Goal: Task Accomplishment & Management: Complete application form

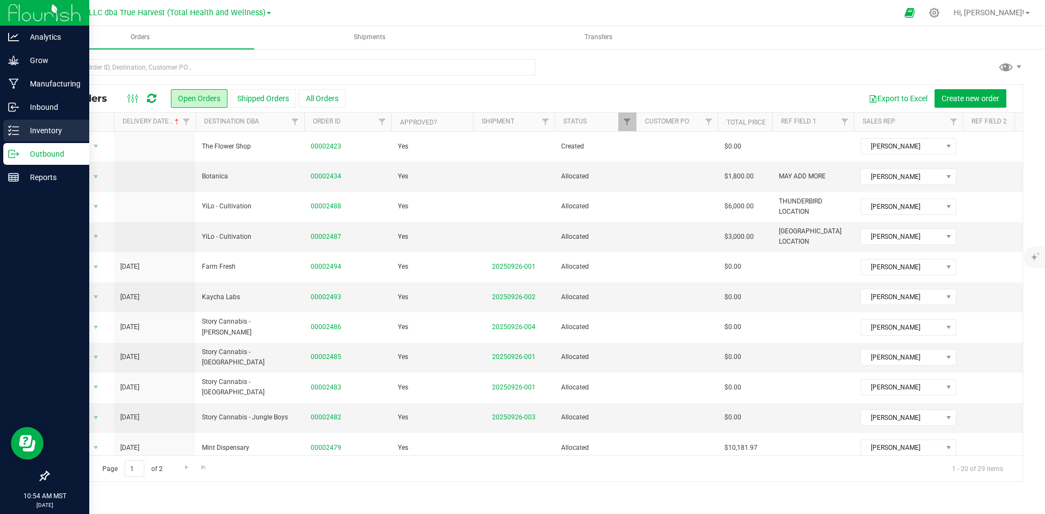
click at [13, 136] on div "Inventory" at bounding box center [46, 131] width 86 height 22
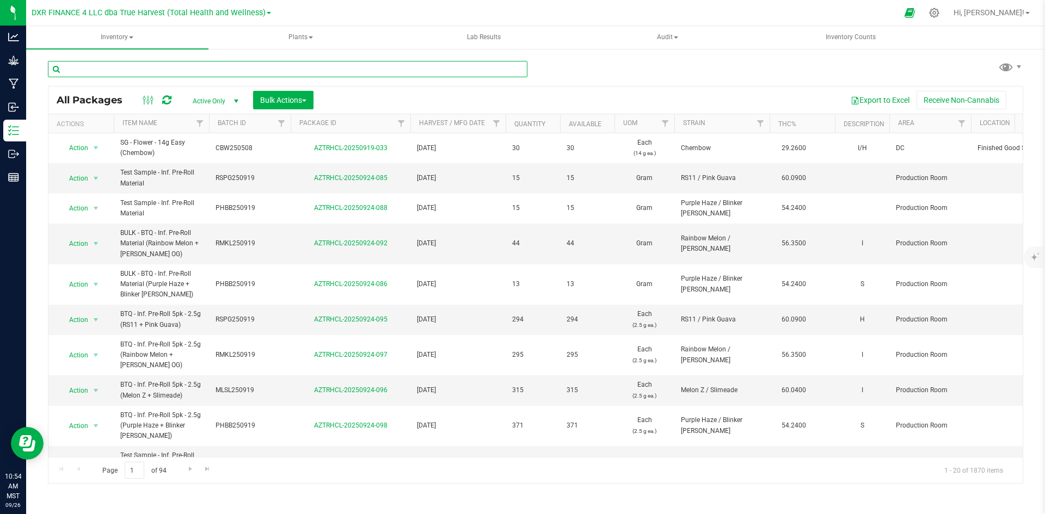
click at [169, 70] on input "text" at bounding box center [288, 69] width 480 height 16
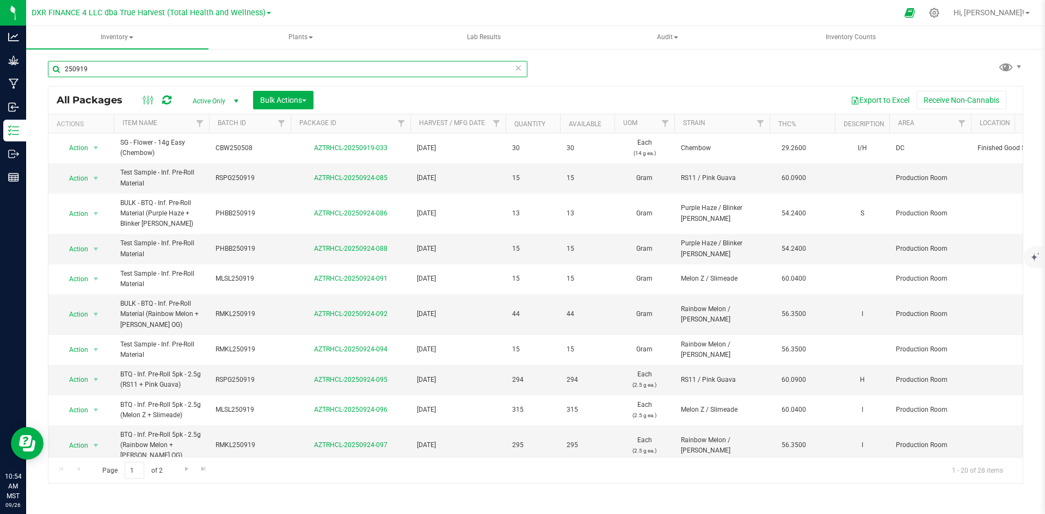
click at [62, 71] on input "250919" at bounding box center [288, 69] width 480 height 16
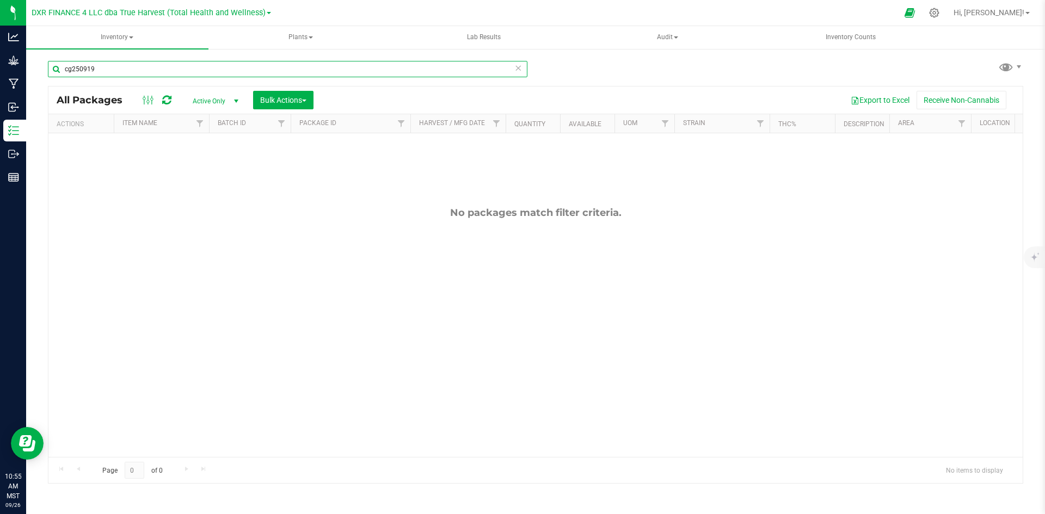
click at [72, 67] on input "cg250919" at bounding box center [288, 69] width 480 height 16
click at [122, 67] on input "cgwg250919" at bounding box center [288, 69] width 480 height 16
paste input "CGWG"
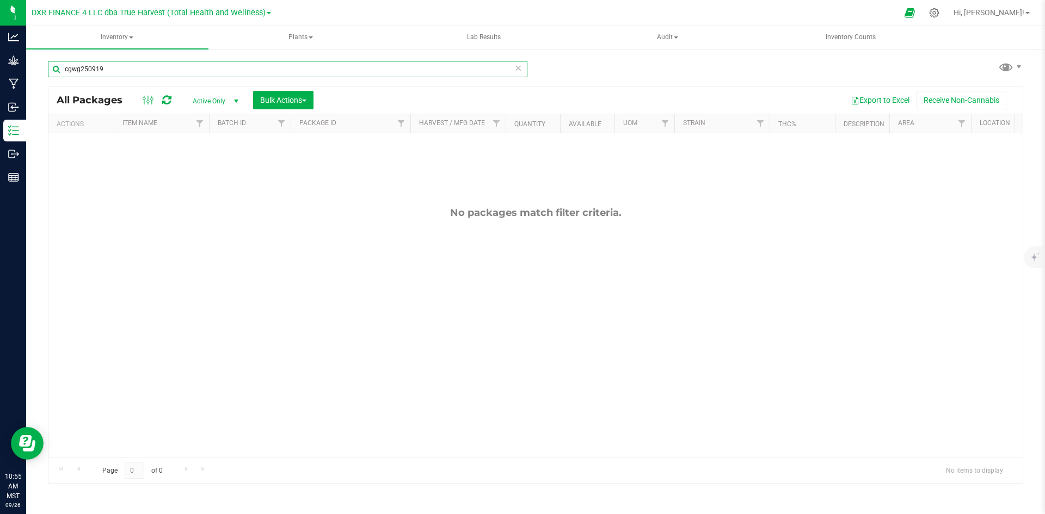
type input "CGWG250919"
click at [126, 64] on input "CGWG250919" at bounding box center [288, 69] width 480 height 16
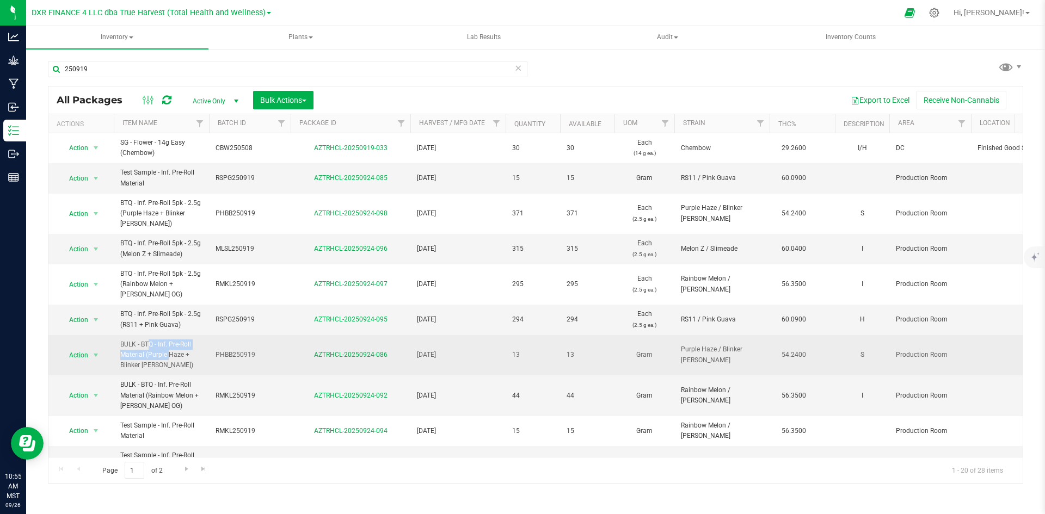
drag, startPoint x: 121, startPoint y: 343, endPoint x: 144, endPoint y: 357, distance: 25.9
click at [144, 357] on span "BULK - BTQ - Inf. Pre-Roll Material (Purple Haze + Blinker [PERSON_NAME])" at bounding box center [161, 356] width 82 height 32
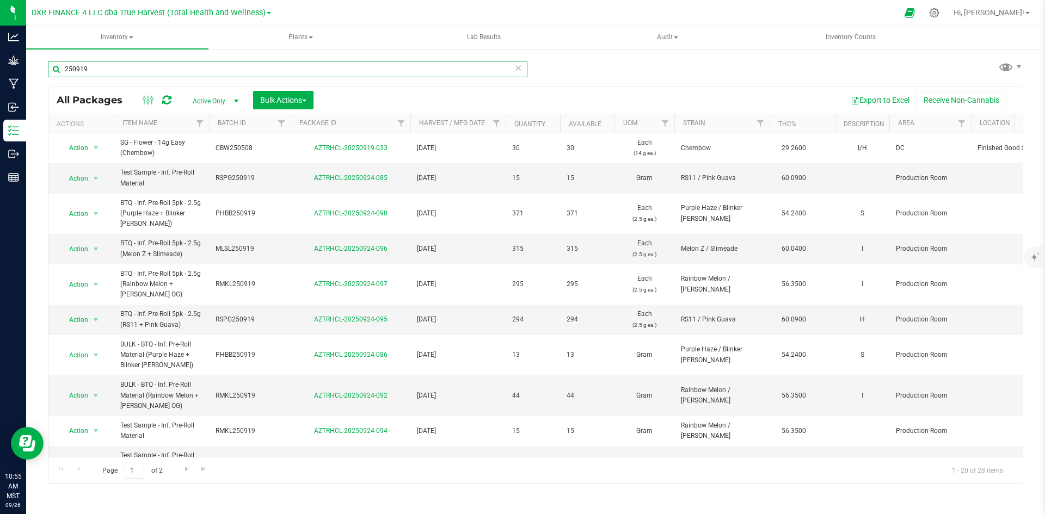
click at [134, 72] on input "250919" at bounding box center [288, 69] width 480 height 16
paste input "BULK - BTQ - Inf. Pre-Roll Material"
type input "BULK - BTQ - Inf. Pre-Roll Material"
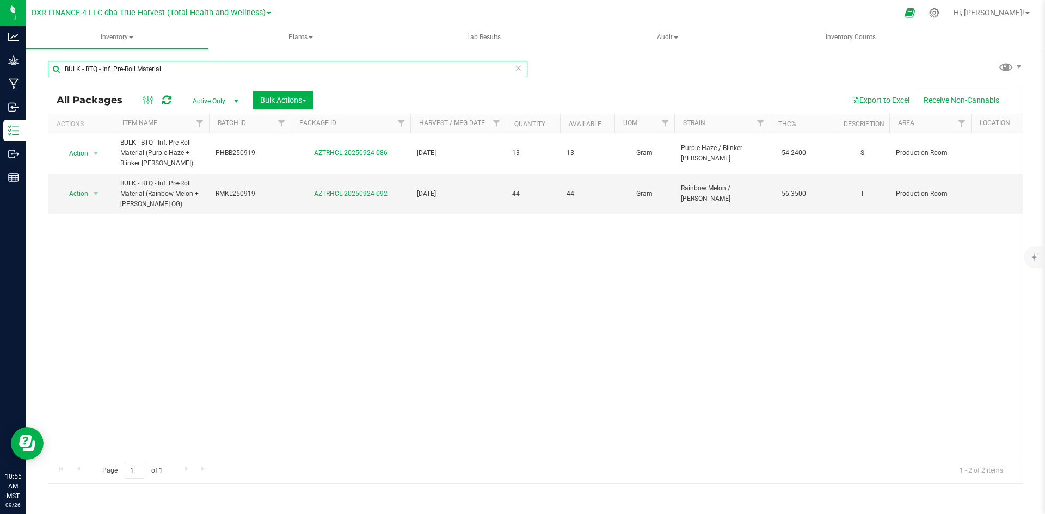
click at [167, 71] on input "BULK - BTQ - Inf. Pre-Roll Material" at bounding box center [288, 69] width 480 height 16
type input "250919"
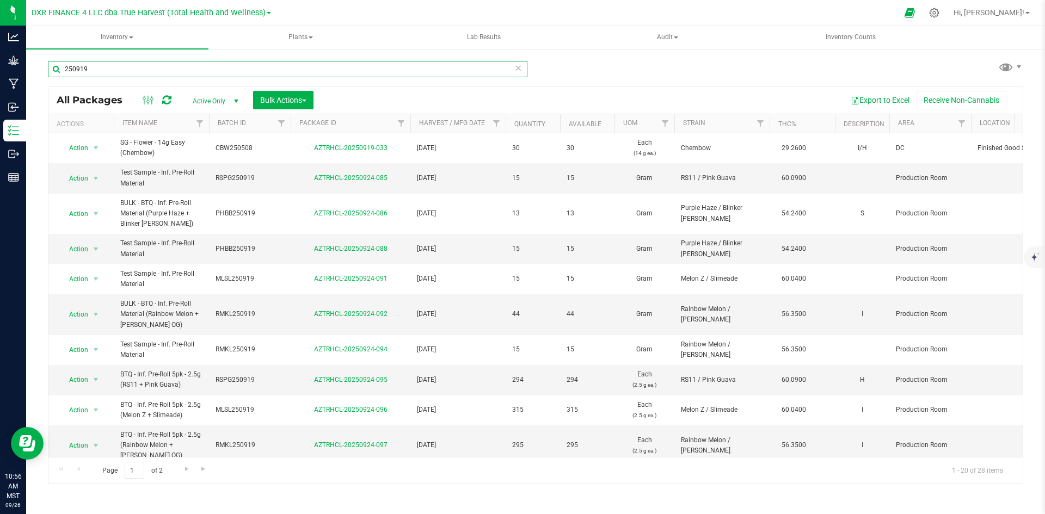
click at [157, 69] on input "250919" at bounding box center [288, 69] width 480 height 16
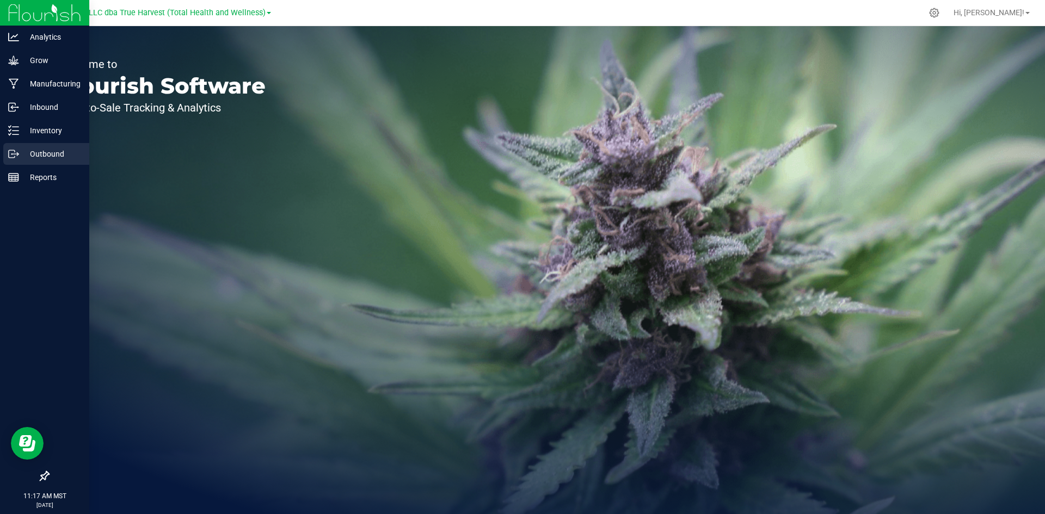
click at [13, 159] on icon at bounding box center [13, 154] width 11 height 11
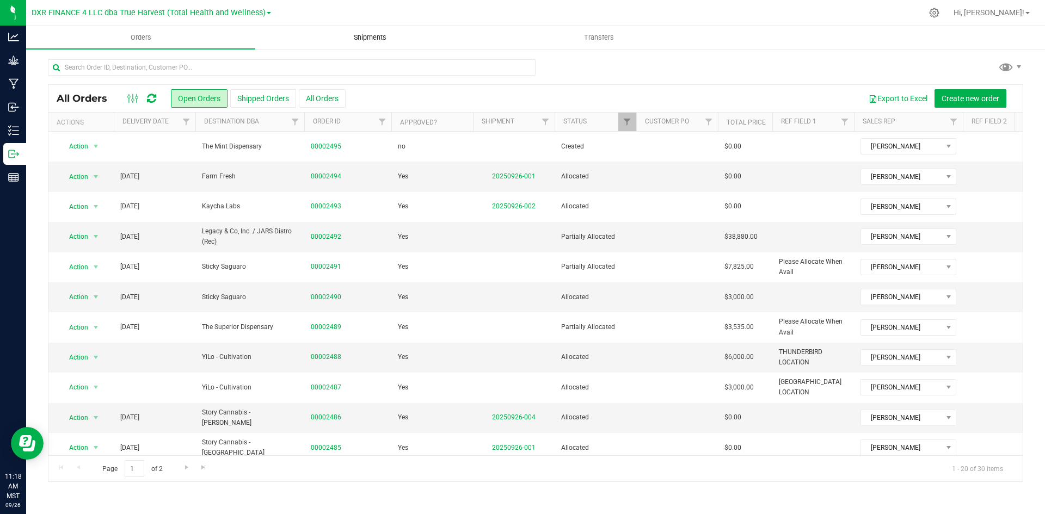
click at [344, 39] on span "Shipments" at bounding box center [370, 38] width 62 height 10
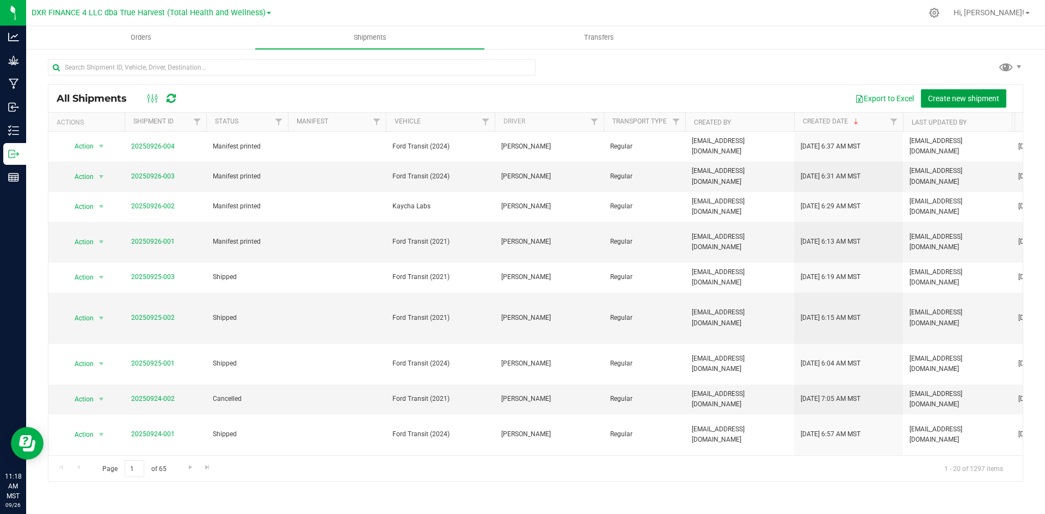
click at [930, 97] on span "Create new shipment" at bounding box center [963, 98] width 71 height 9
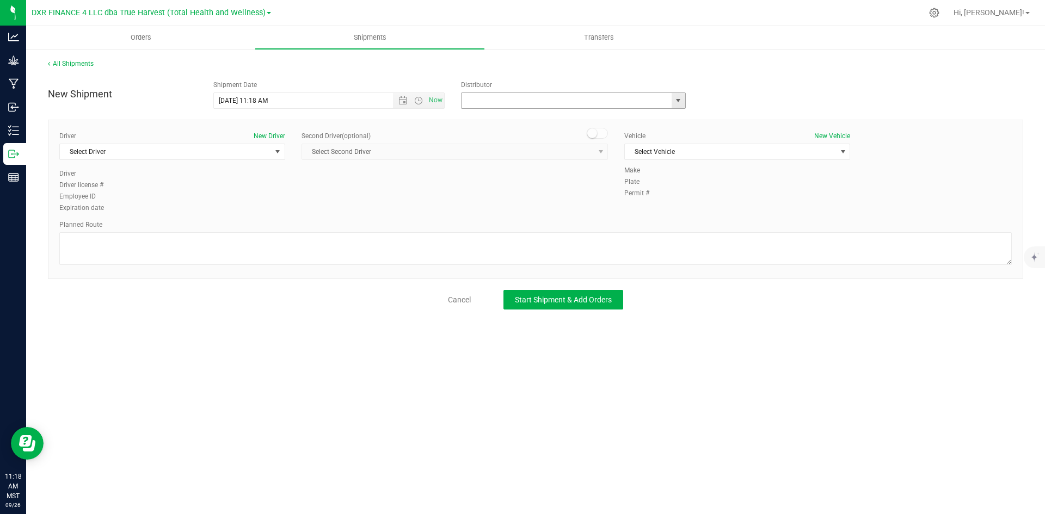
click at [581, 96] on input "text" at bounding box center [564, 100] width 204 height 15
click at [681, 98] on span "select" at bounding box center [678, 100] width 9 height 9
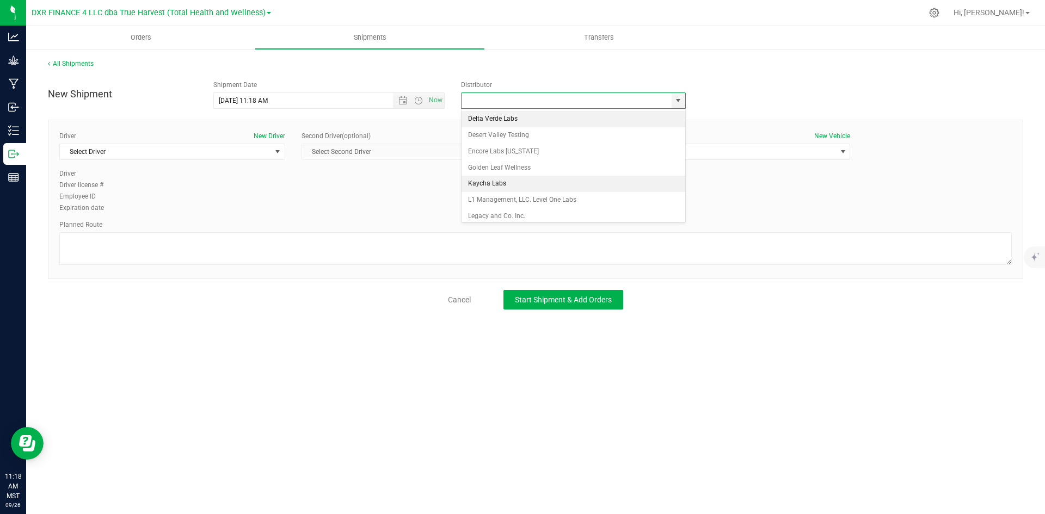
scroll to position [101, 0]
click at [552, 181] on li "Total Health and Wellness" at bounding box center [574, 180] width 224 height 16
type input "Total Health and Wellness"
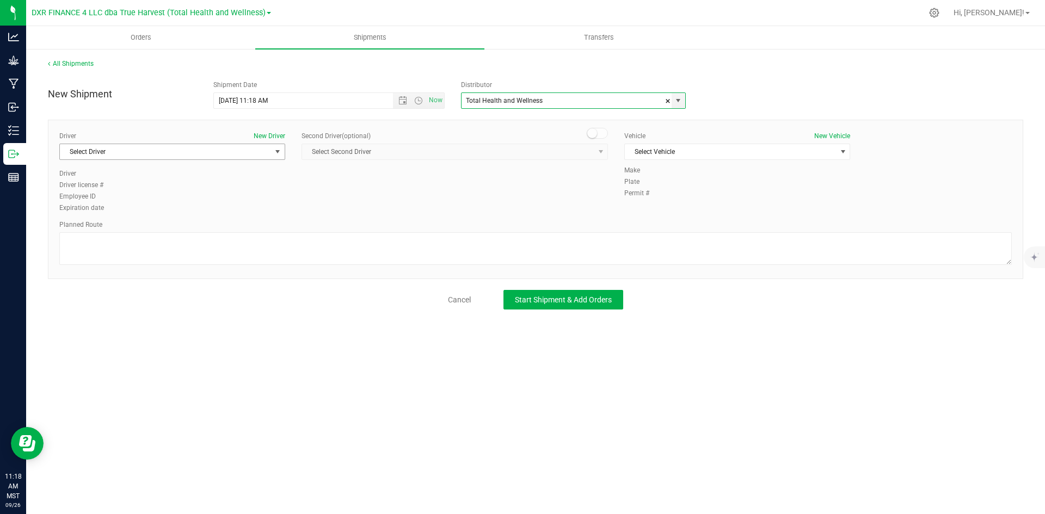
click at [212, 150] on span "Select Driver" at bounding box center [165, 151] width 211 height 15
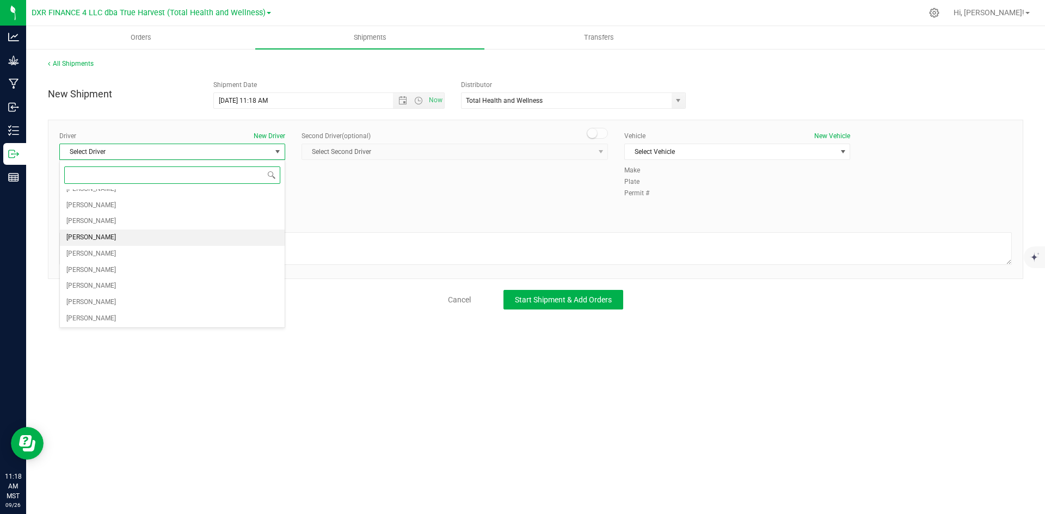
scroll to position [54, 0]
click at [196, 288] on li "Philip Mashek" at bounding box center [172, 288] width 225 height 16
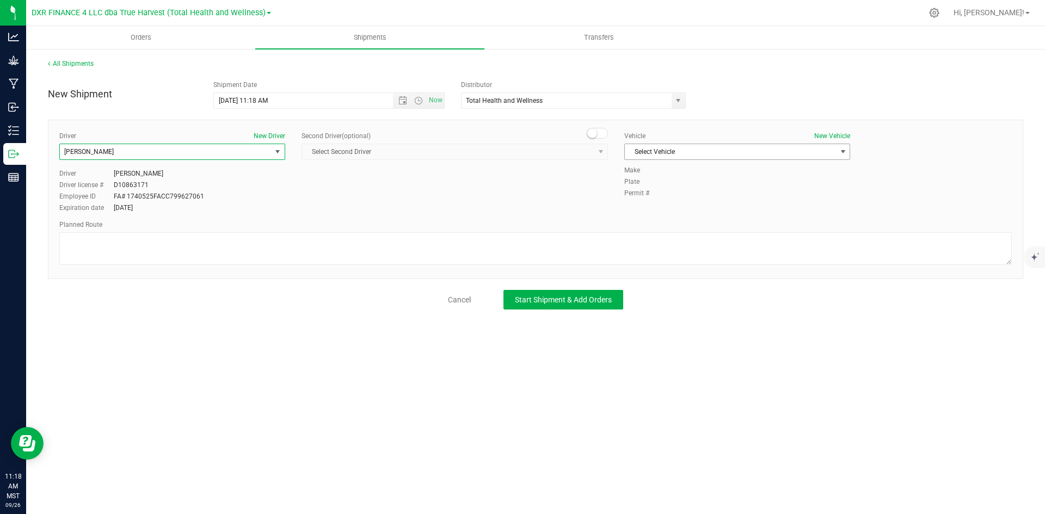
click at [723, 153] on span "Select Vehicle" at bounding box center [730, 151] width 211 height 15
click at [726, 204] on li "Ford Transit (2024)" at bounding box center [737, 203] width 225 height 16
click at [590, 304] on span "Start Shipment & Add Orders" at bounding box center [563, 300] width 97 height 9
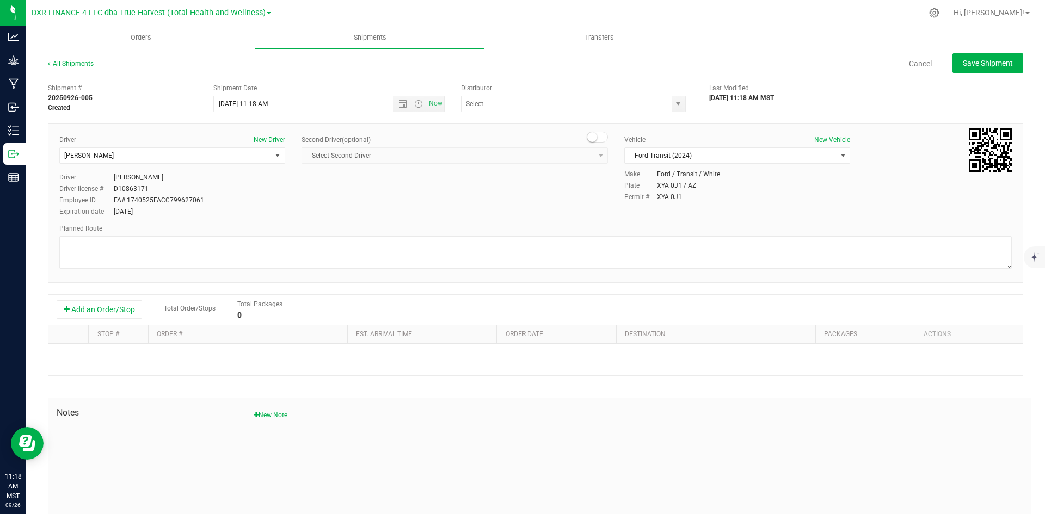
type input "Total Health and Wellness"
click at [88, 309] on button "Add an Order/Stop" at bounding box center [99, 309] width 85 height 19
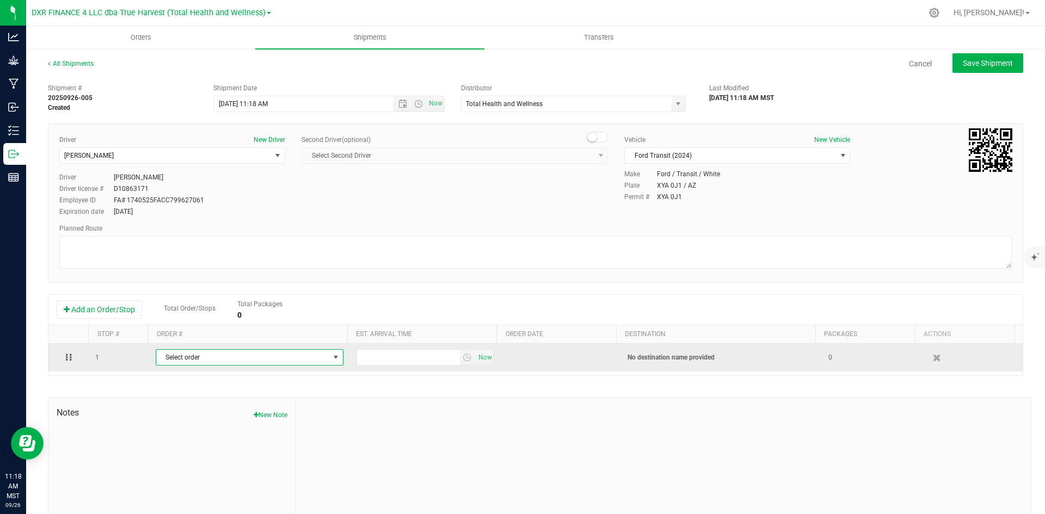
click at [198, 363] on span "Select order" at bounding box center [242, 357] width 173 height 15
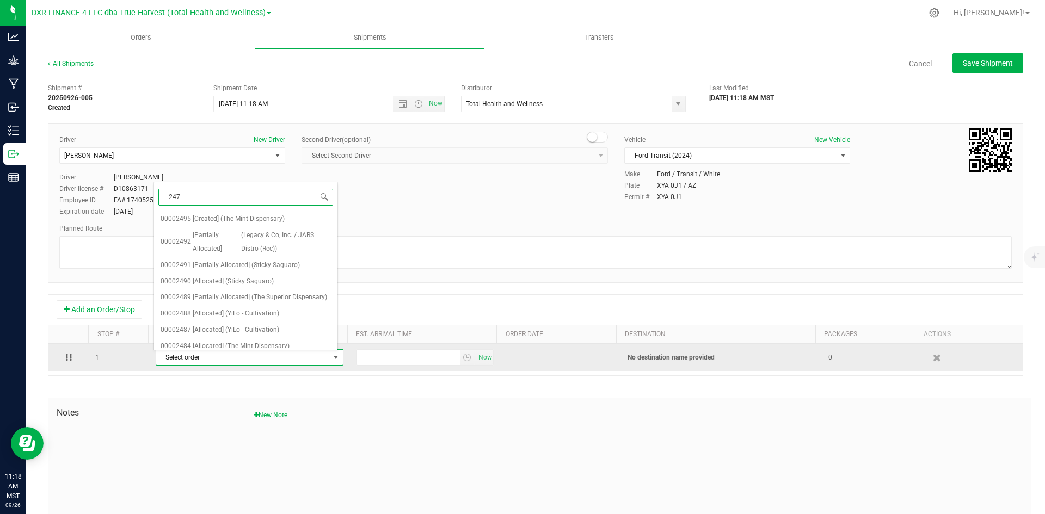
type input "2479"
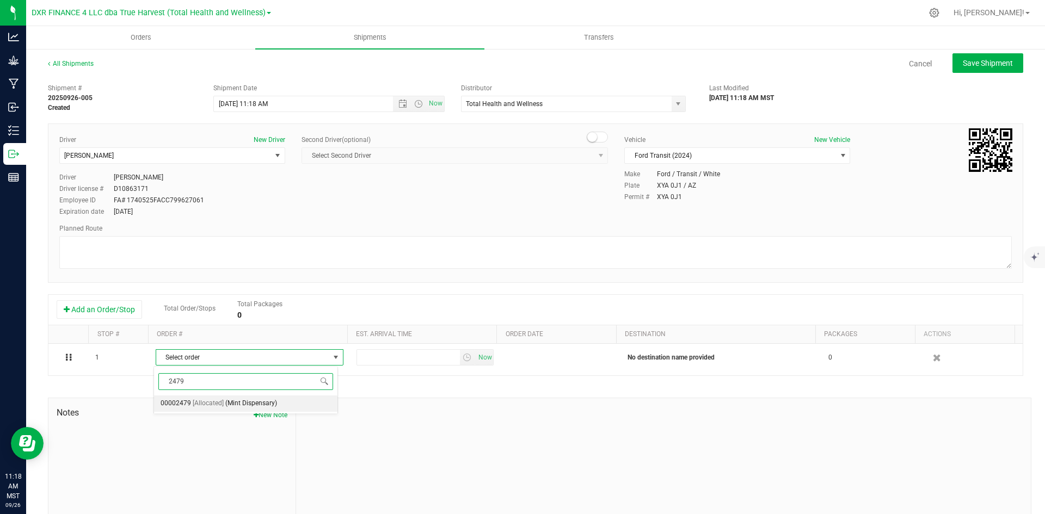
click at [248, 409] on span "(Mint Dispensary)" at bounding box center [251, 404] width 52 height 14
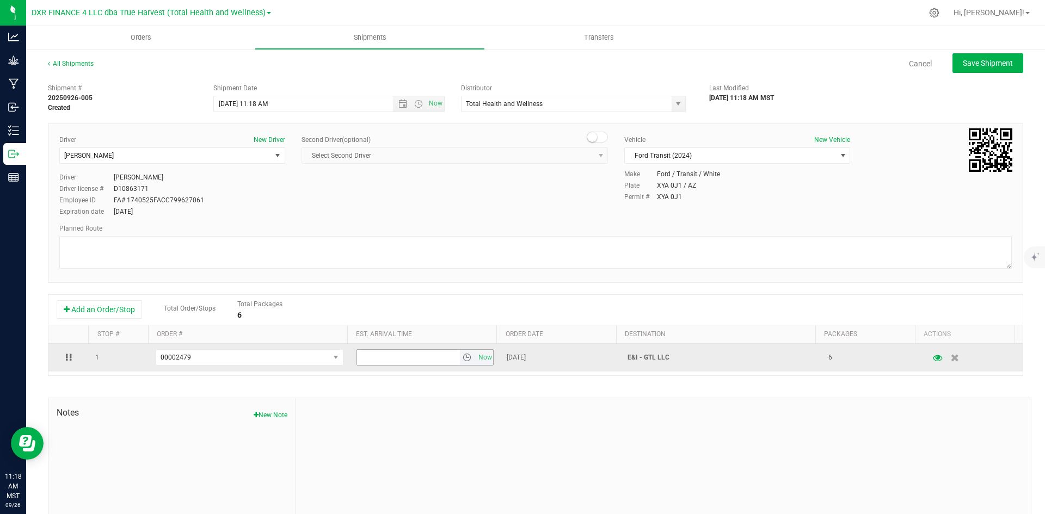
click at [438, 359] on input "text" at bounding box center [408, 357] width 103 height 15
type input "12:30 pm"
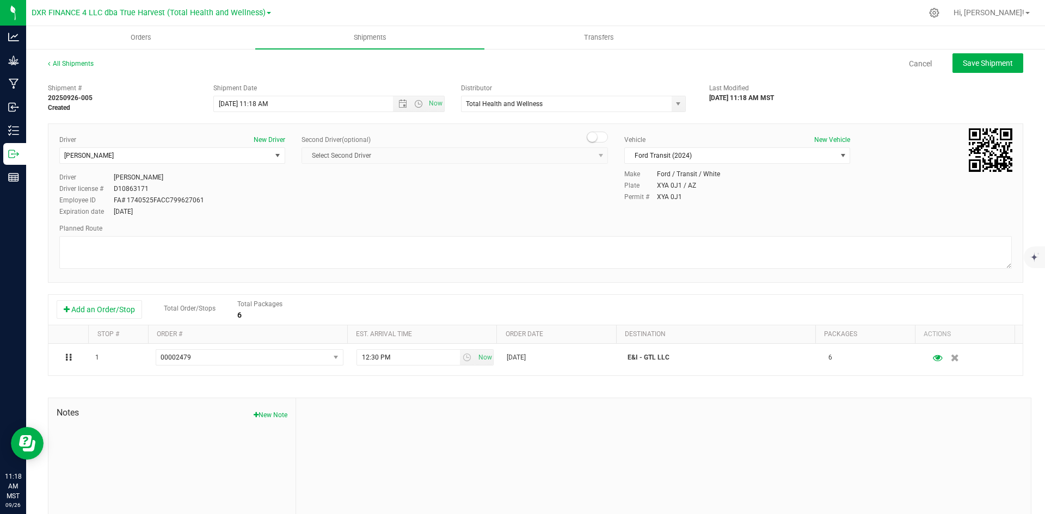
click at [499, 420] on div at bounding box center [663, 471] width 735 height 146
click at [970, 77] on div "All Shipments Cancel Save Shipment" at bounding box center [535, 69] width 975 height 20
click at [973, 66] on span "Save Shipment" at bounding box center [988, 63] width 50 height 9
type input "9/26/2025 6:18 PM"
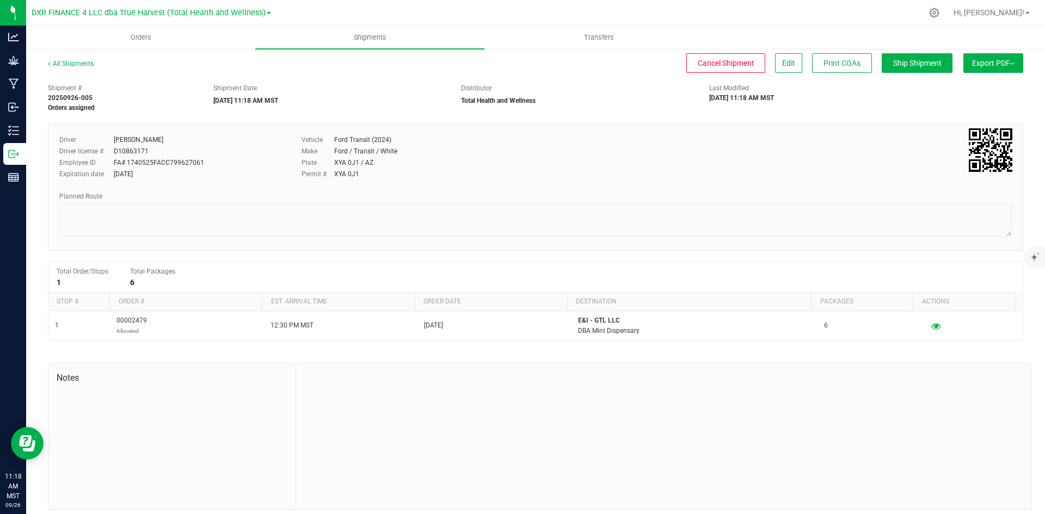
click at [963, 60] on button "Export PDF" at bounding box center [993, 63] width 60 height 20
click at [962, 82] on li "Manifest by Package ID" at bounding box center [990, 87] width 110 height 16
click at [134, 36] on span "Orders" at bounding box center [141, 38] width 50 height 10
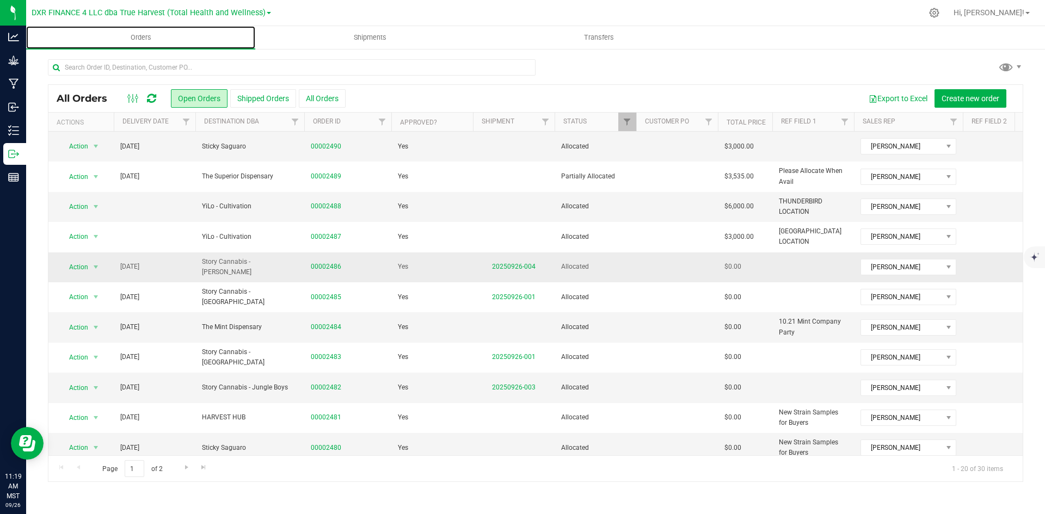
scroll to position [287, 0]
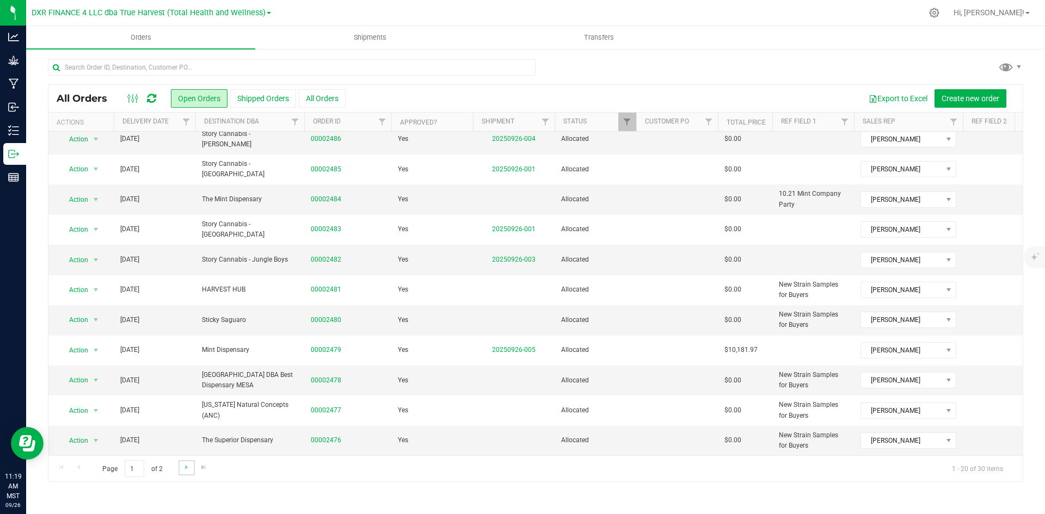
click at [181, 471] on link "Go to the next page" at bounding box center [187, 467] width 16 height 15
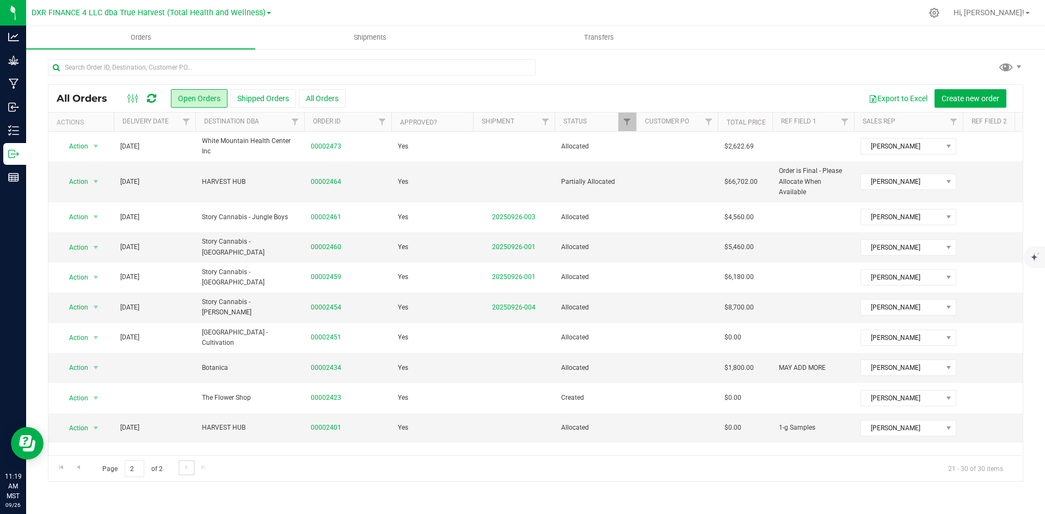
scroll to position [0, 0]
click at [79, 465] on span "Go to the previous page" at bounding box center [78, 467] width 9 height 9
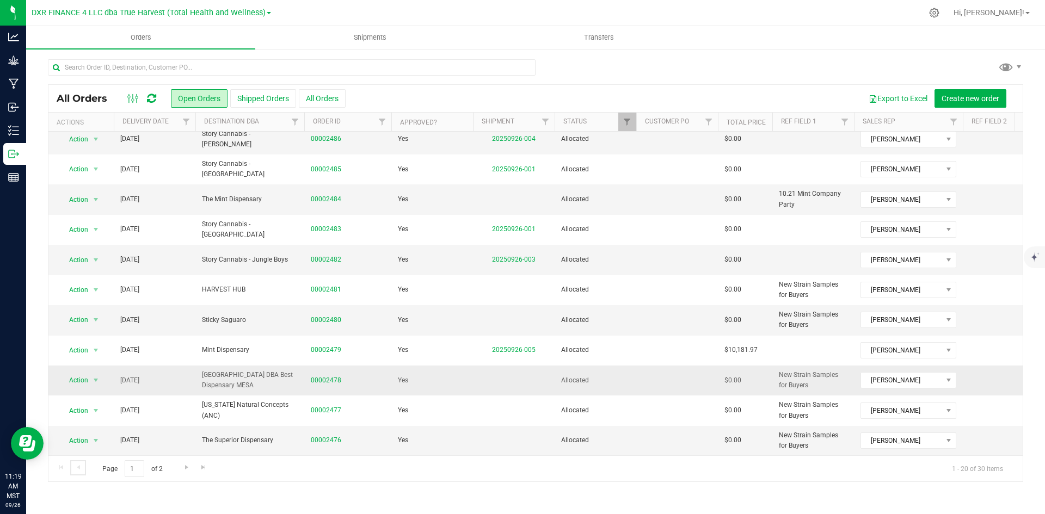
scroll to position [287, 0]
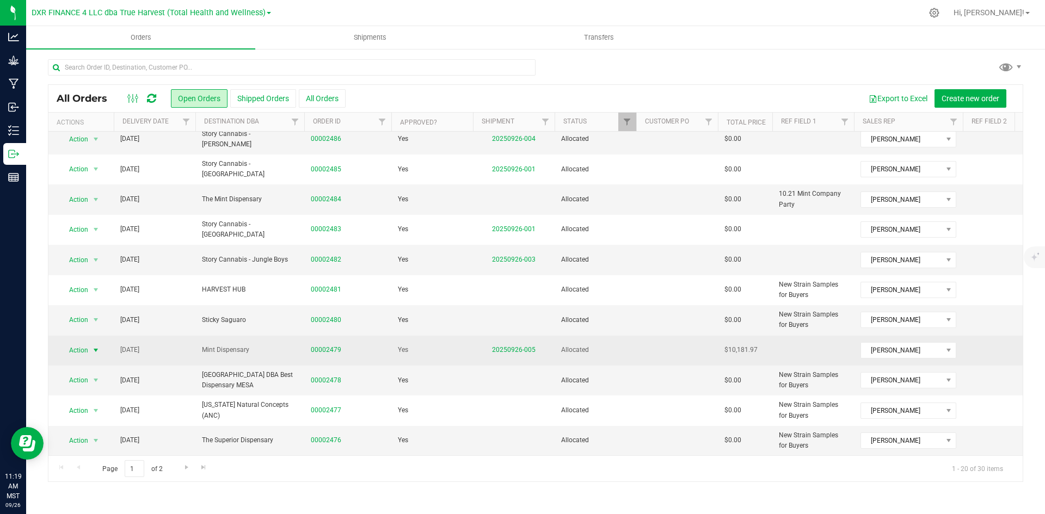
click at [82, 346] on span "Action" at bounding box center [73, 350] width 29 height 15
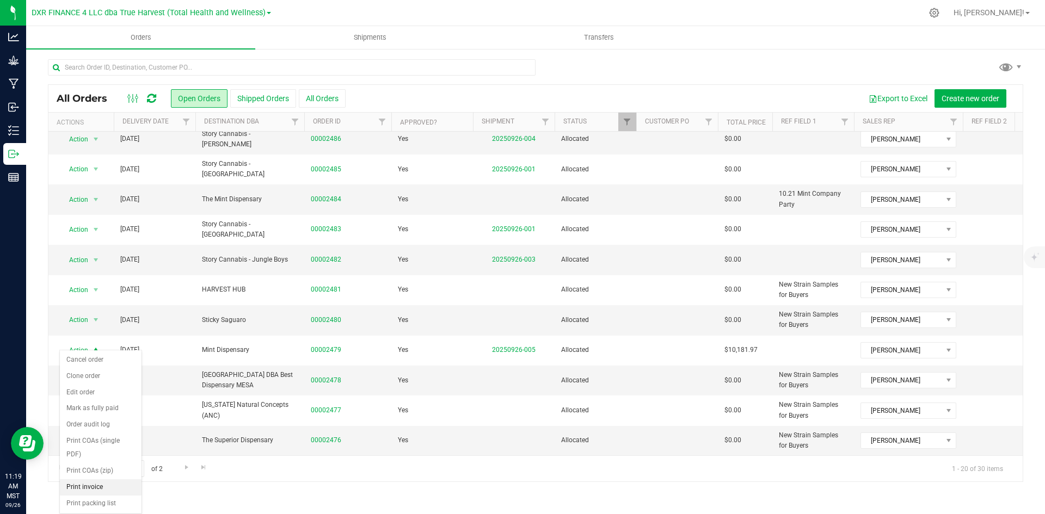
click at [99, 484] on li "Print invoice" at bounding box center [101, 488] width 82 height 16
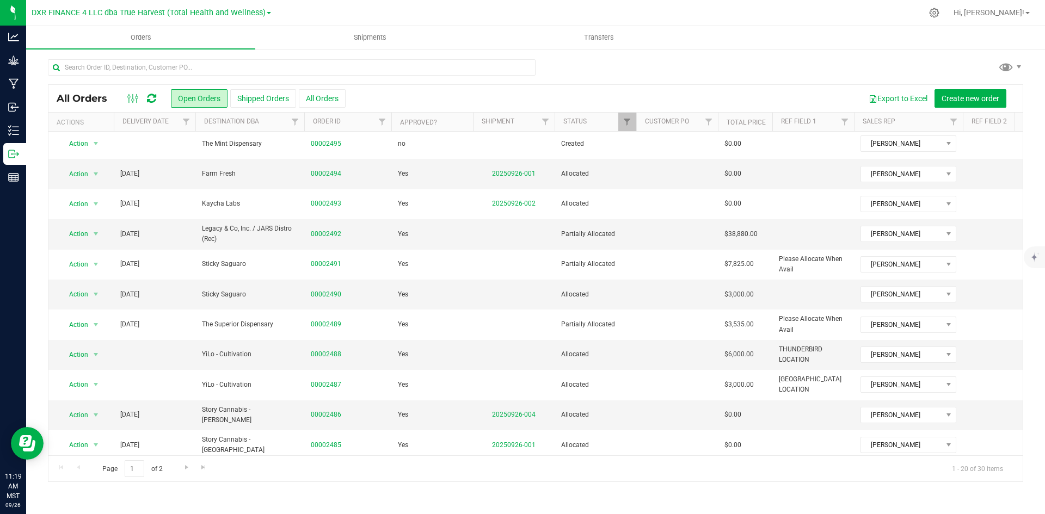
scroll to position [0, 0]
